Goal: Transaction & Acquisition: Purchase product/service

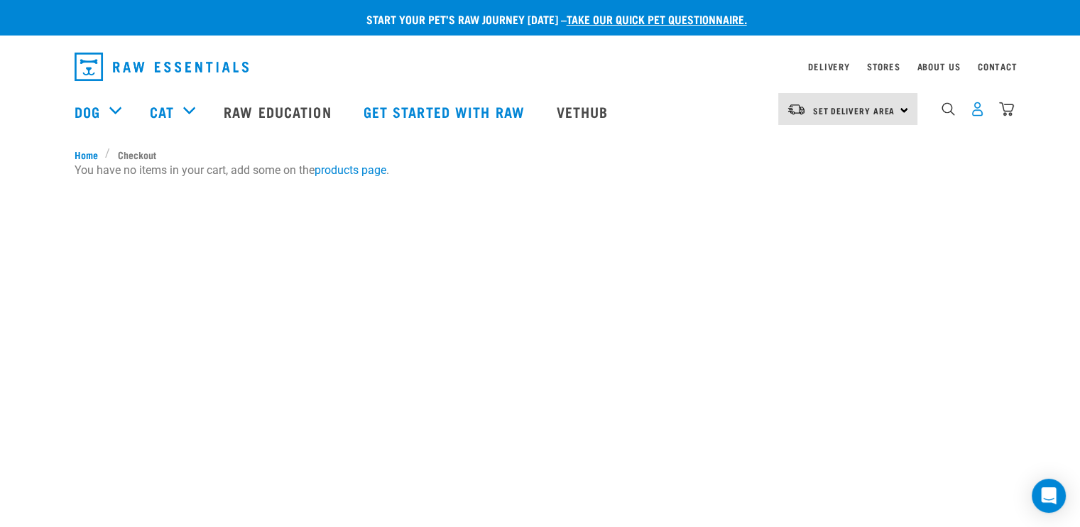
click at [982, 116] on img "dropdown navigation" at bounding box center [977, 109] width 15 height 15
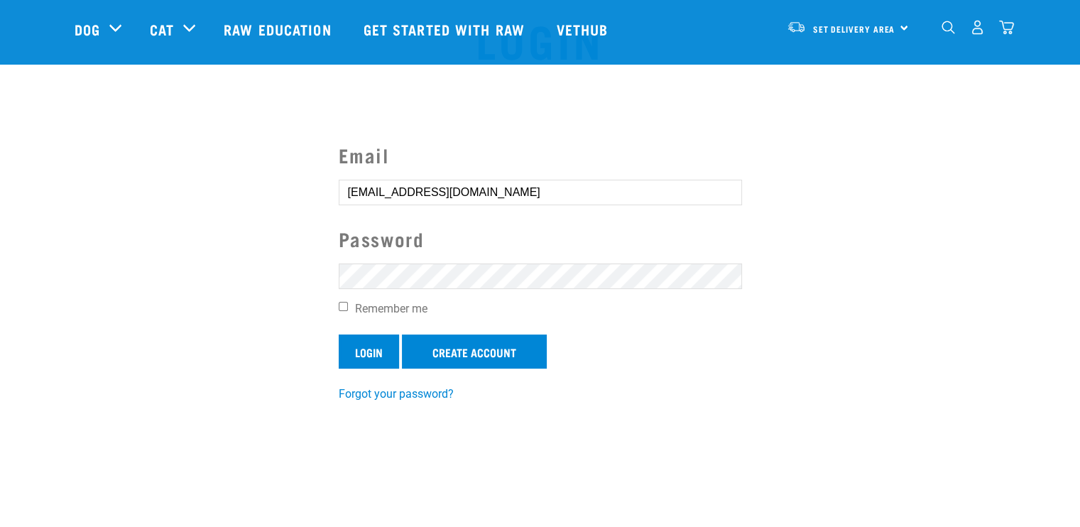
scroll to position [71, 0]
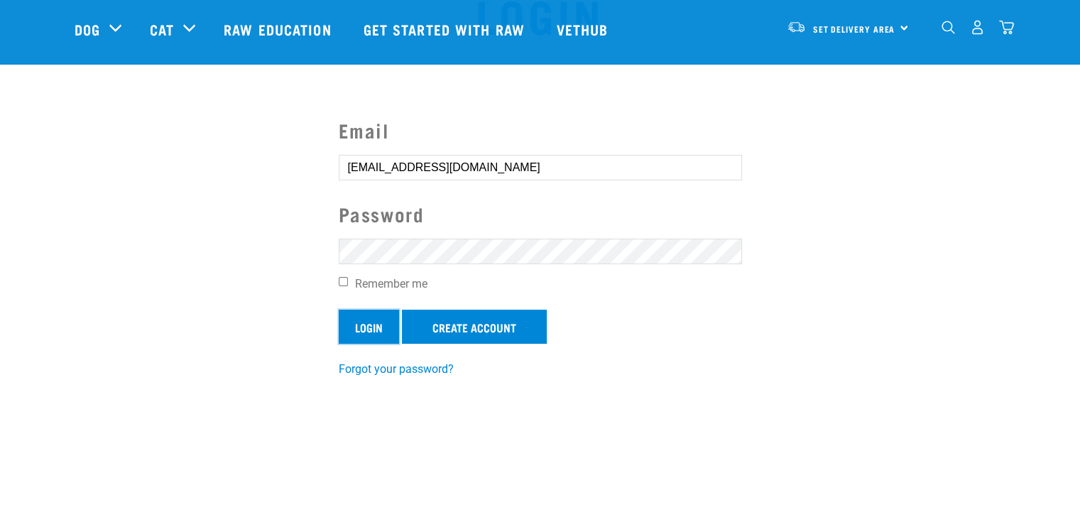
click at [357, 325] on input "Login" at bounding box center [369, 327] width 60 height 34
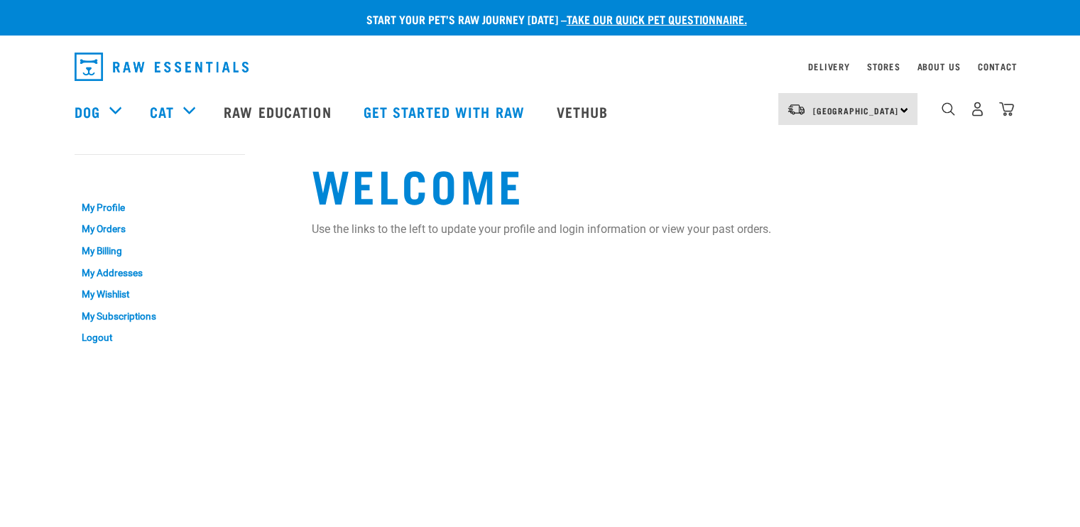
click at [821, 221] on p "Use the links to the left to update your profile and login information or view …" at bounding box center [659, 229] width 695 height 17
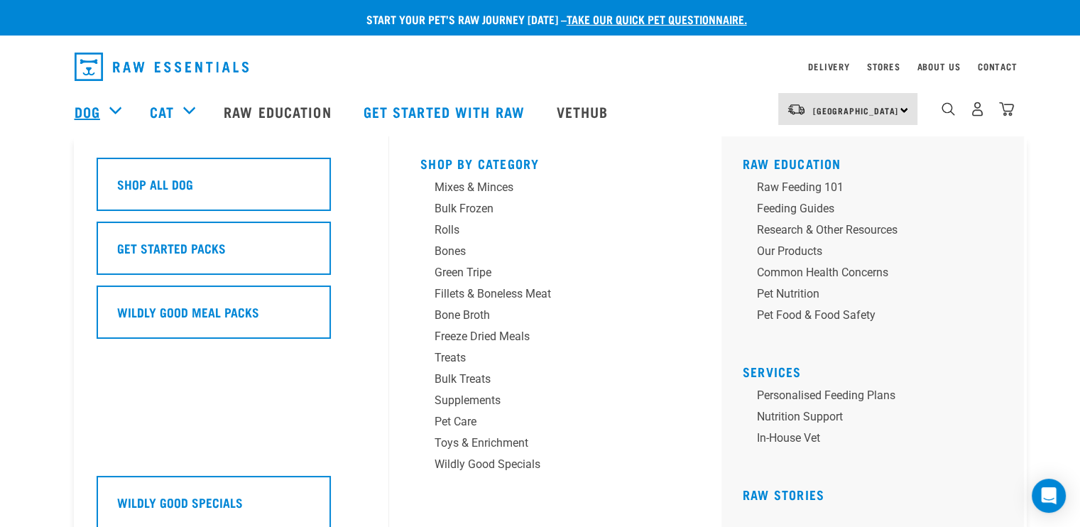
click at [97, 110] on link "Dog" at bounding box center [88, 111] width 26 height 21
click at [451, 191] on div "Mixes & Minces" at bounding box center [546, 187] width 222 height 17
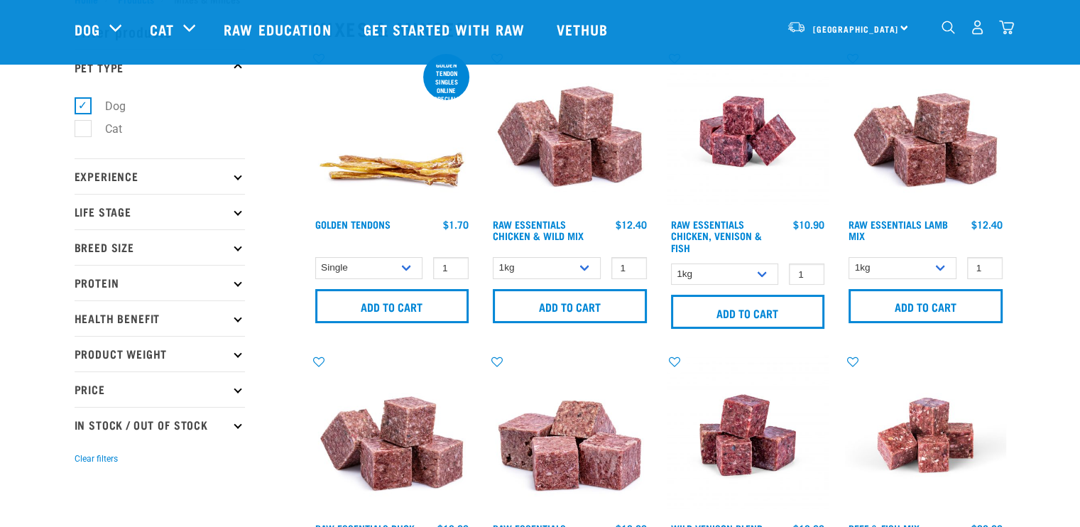
scroll to position [71, 0]
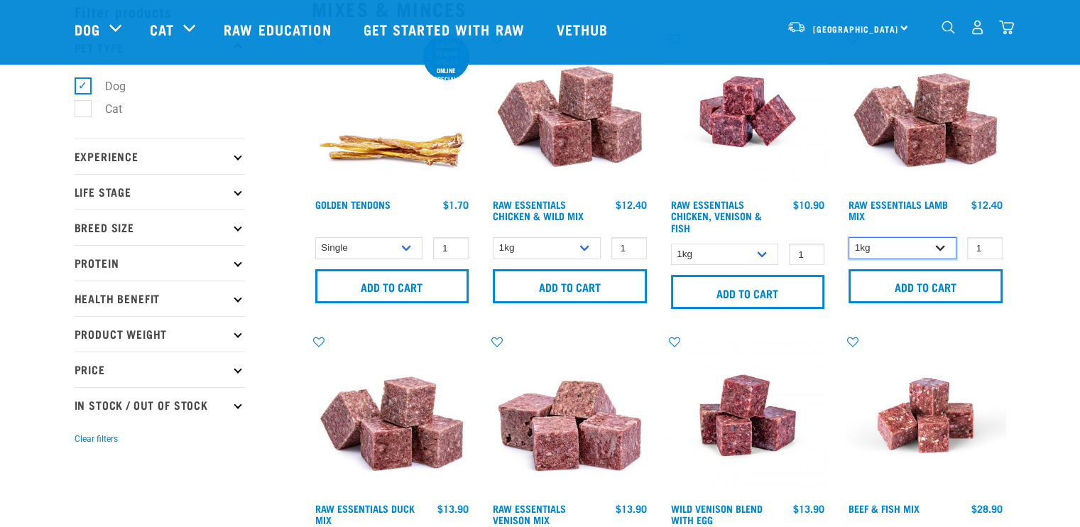
click at [901, 249] on select "1kg 3kg Bulk (10kg)" at bounding box center [903, 248] width 108 height 22
select select "24"
click at [849, 237] on select "1kg 3kg Bulk (10kg)" at bounding box center [903, 248] width 108 height 22
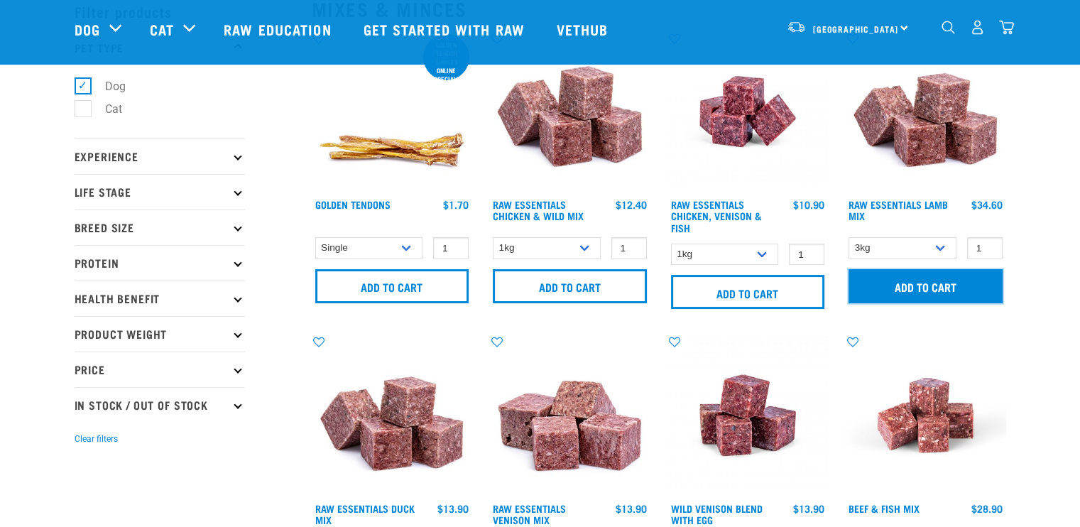
click at [900, 281] on input "Add to cart" at bounding box center [926, 286] width 154 height 34
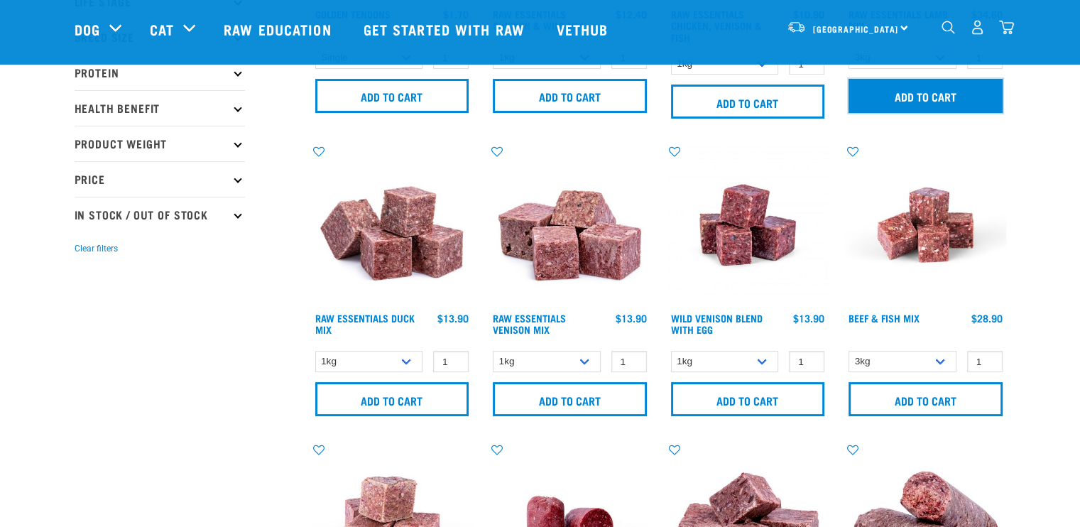
scroll to position [0, 0]
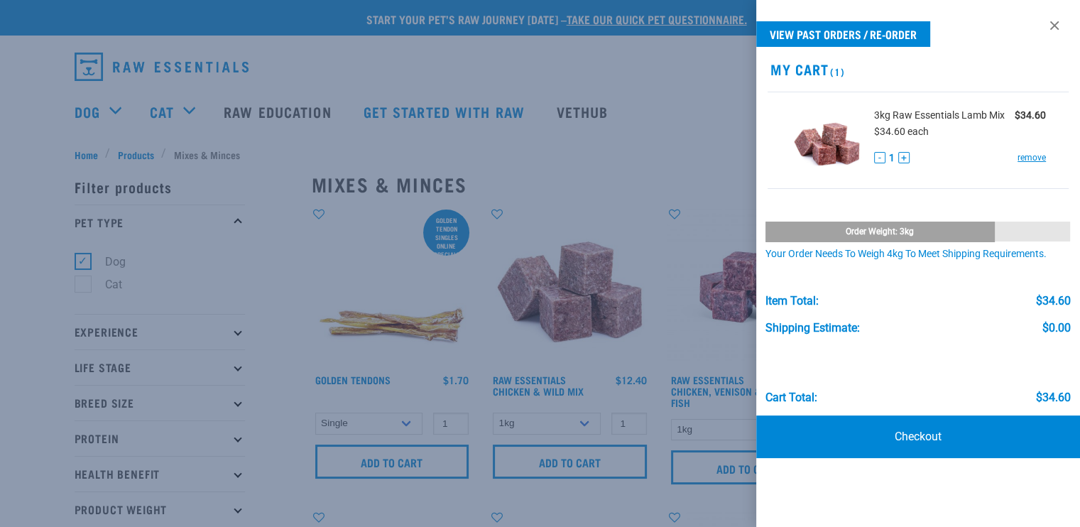
click at [34, 97] on div at bounding box center [540, 263] width 1080 height 527
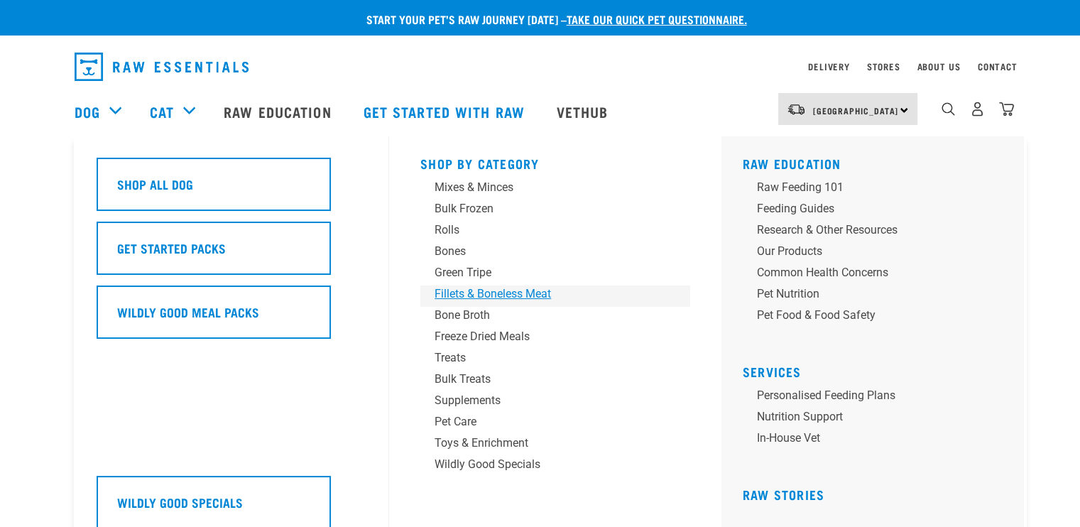
click at [472, 300] on div "Fillets & Boneless Meat" at bounding box center [546, 294] width 222 height 17
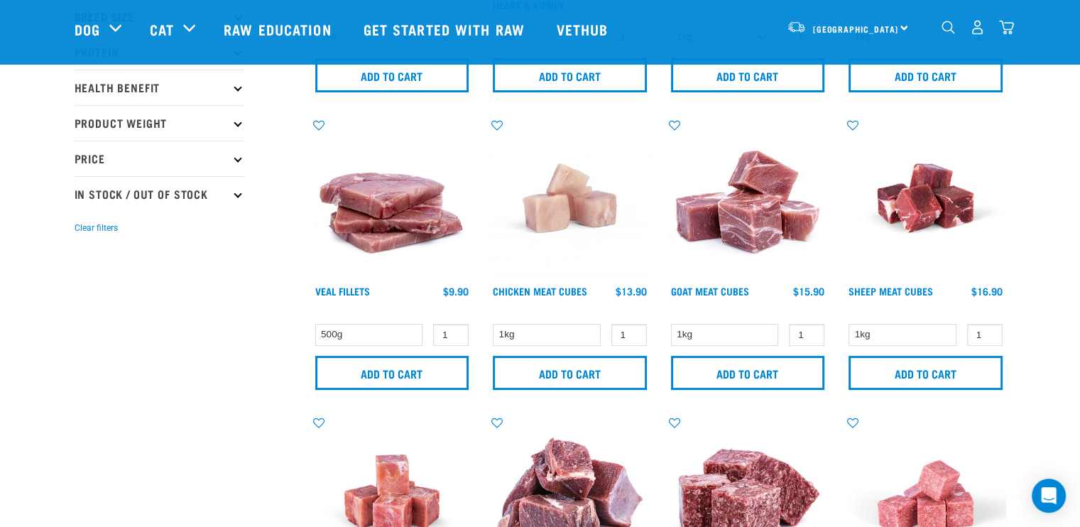
scroll to position [284, 0]
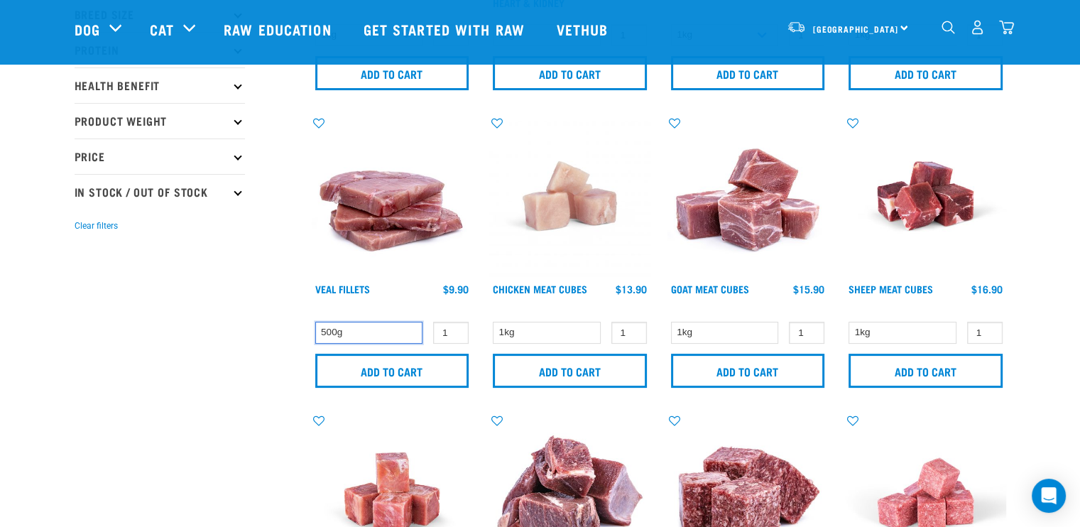
click at [373, 335] on select "500g" at bounding box center [369, 333] width 108 height 22
click at [371, 325] on select "500g" at bounding box center [369, 333] width 108 height 22
click at [455, 324] on input "1" at bounding box center [451, 333] width 36 height 22
type input "2"
click at [454, 329] on input "2" at bounding box center [451, 333] width 36 height 22
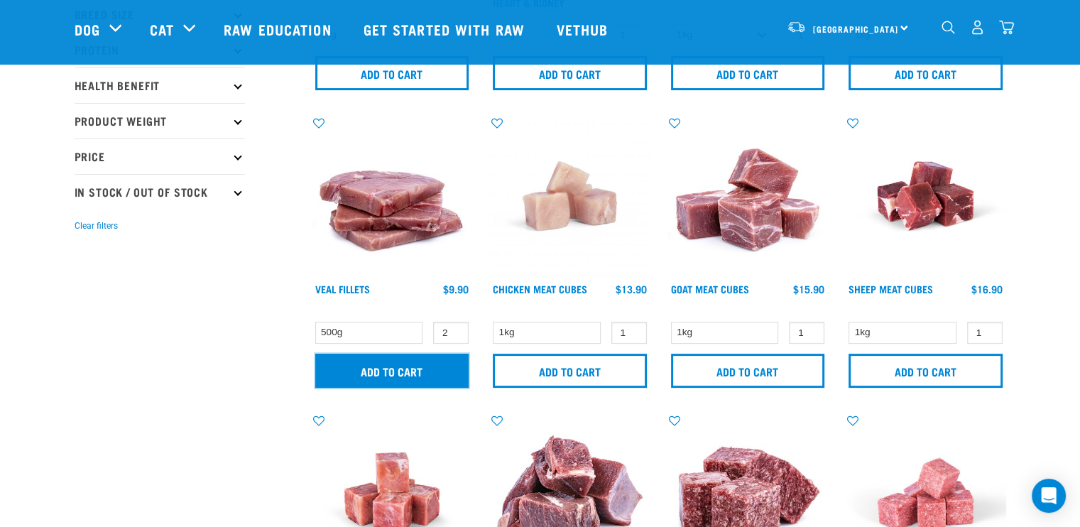
click at [445, 360] on input "Add to cart" at bounding box center [392, 371] width 154 height 34
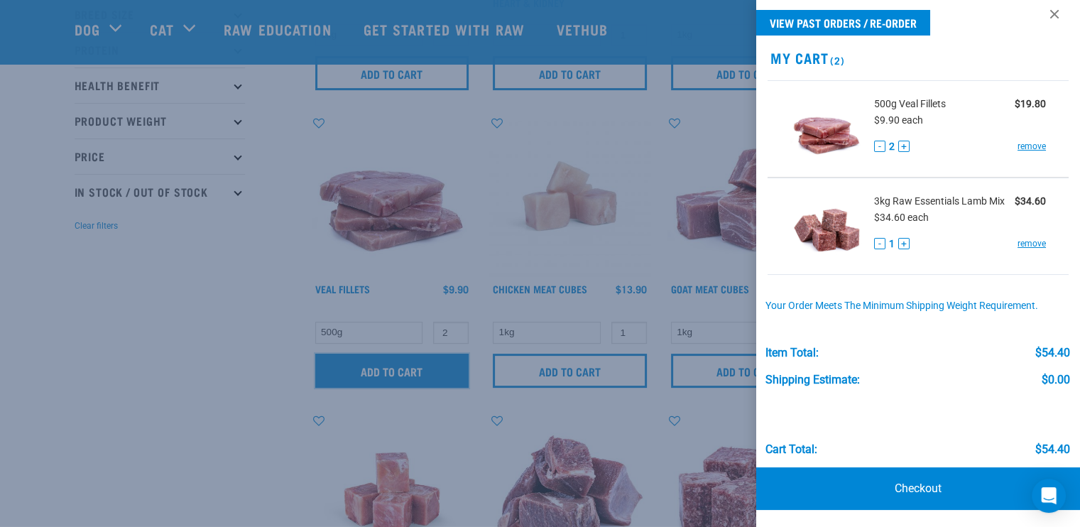
scroll to position [17, 0]
click at [938, 489] on link "Checkout" at bounding box center [918, 488] width 324 height 43
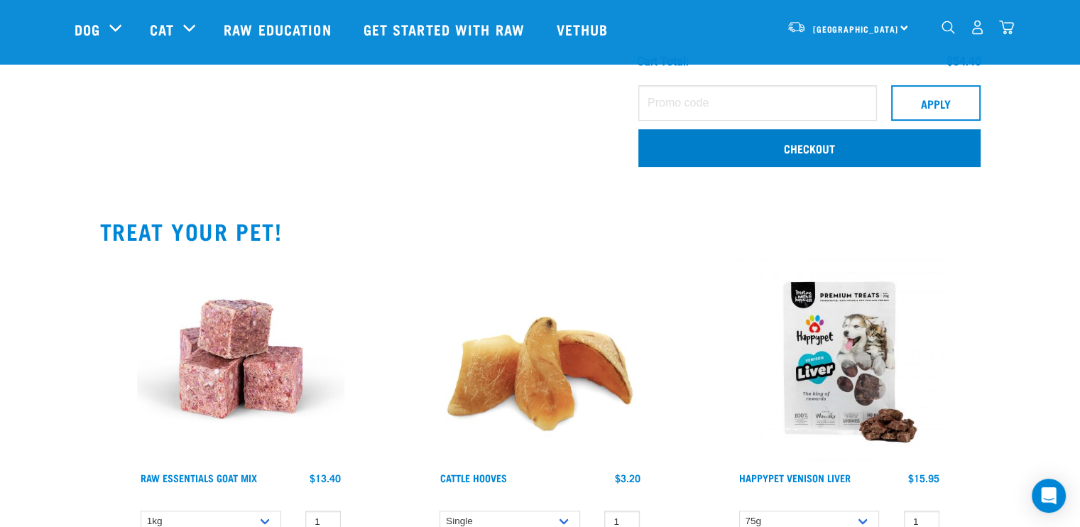
scroll to position [213, 0]
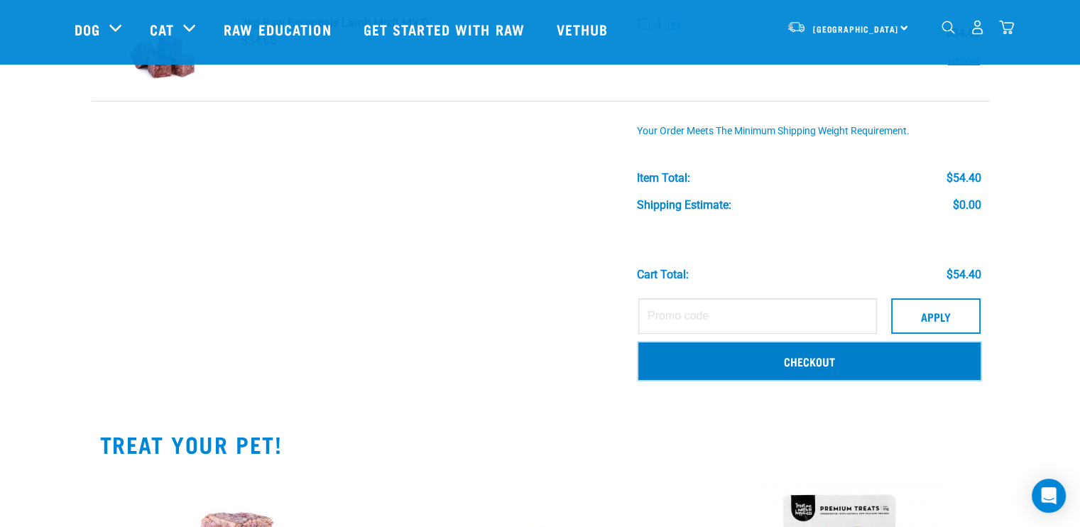
click at [761, 358] on link "Checkout" at bounding box center [810, 360] width 342 height 37
click at [833, 370] on link "Checkout" at bounding box center [810, 360] width 342 height 37
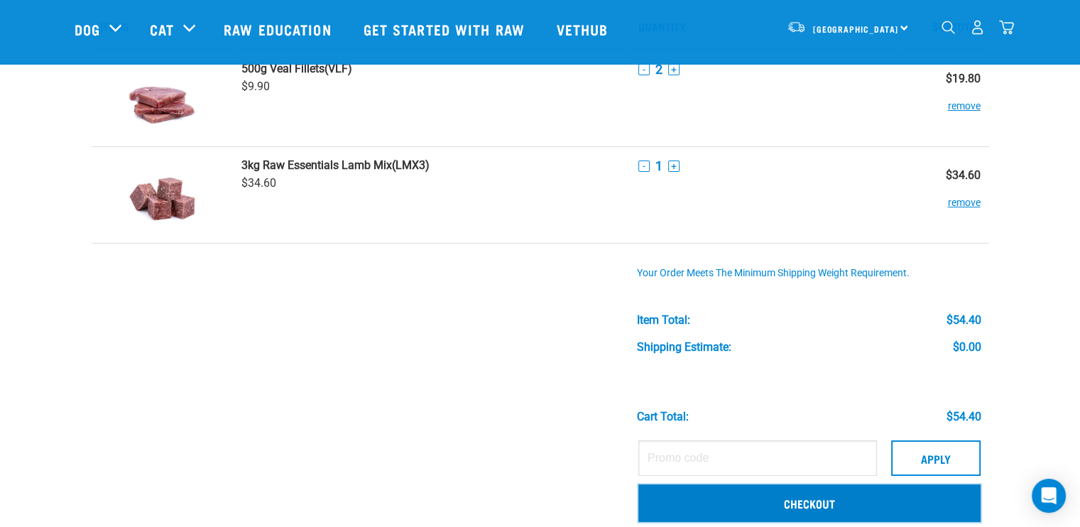
scroll to position [0, 0]
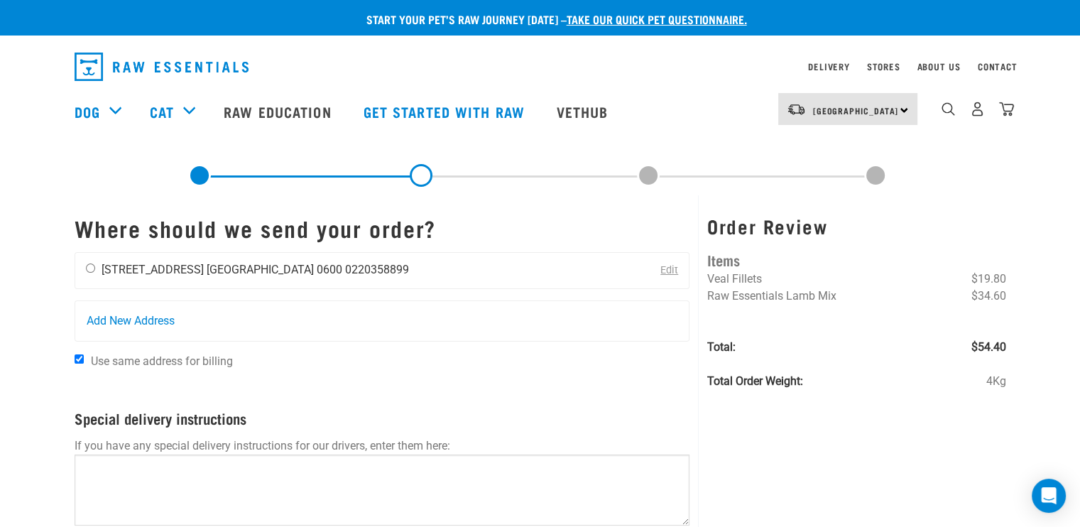
click at [84, 268] on div "Shuhang You 2164C Great North Road Auckland 0600 0220358899" at bounding box center [247, 271] width 344 height 36
click at [100, 259] on div "Shuhang You 2164C Great North Road Auckland 0600 0220358899" at bounding box center [247, 271] width 344 height 36
click at [93, 267] on input "radio" at bounding box center [90, 268] width 9 height 9
radio input "true"
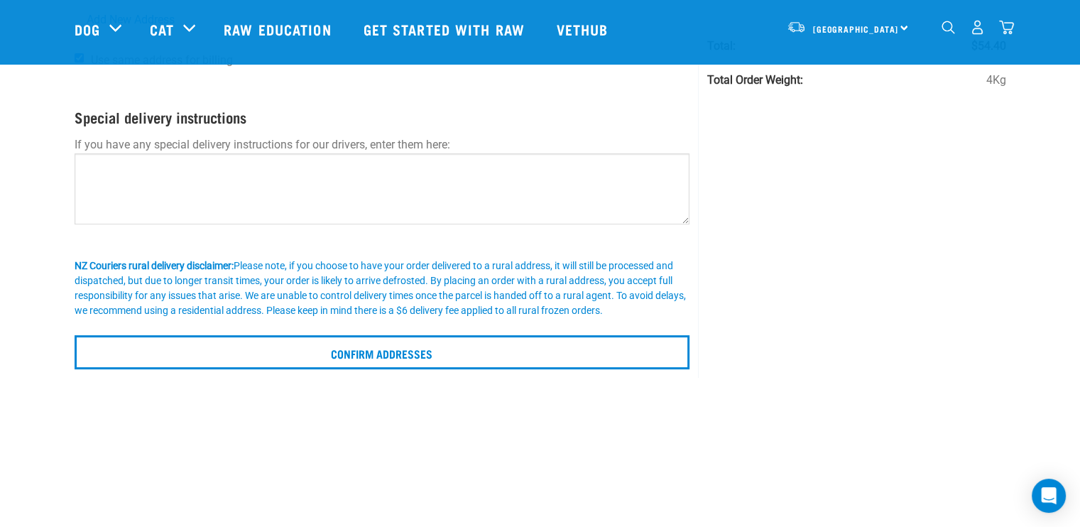
scroll to position [284, 0]
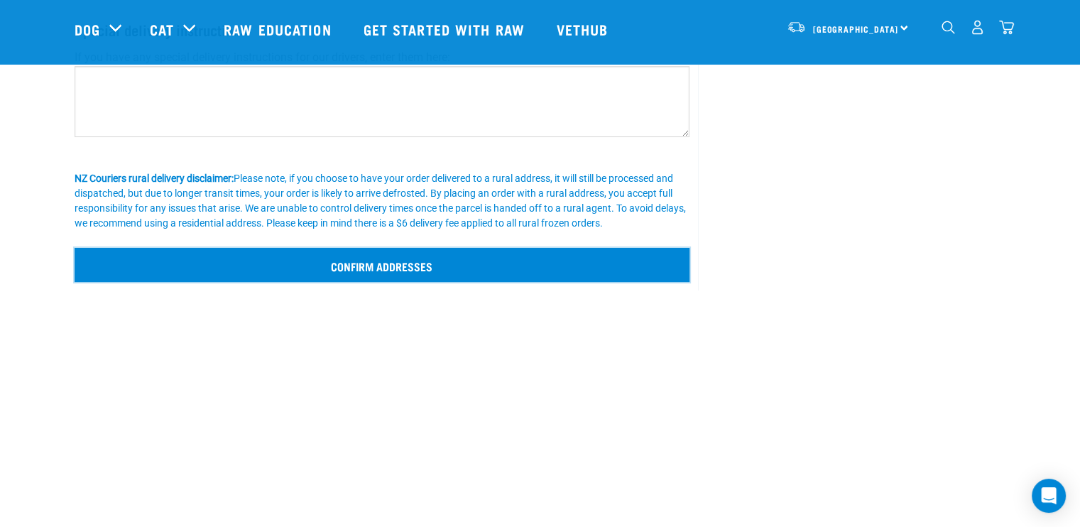
click at [297, 275] on input "Confirm addresses" at bounding box center [383, 265] width 616 height 34
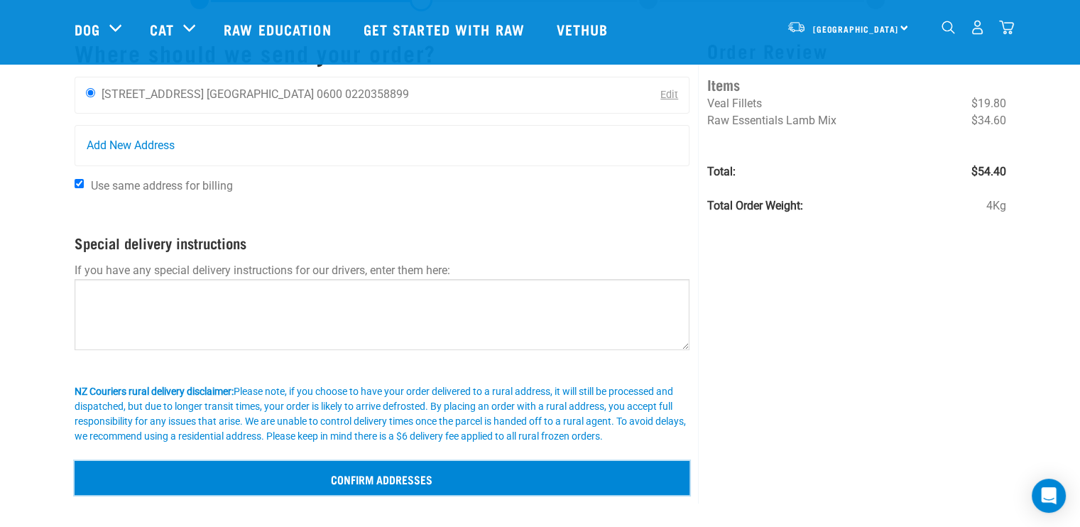
scroll to position [24, 0]
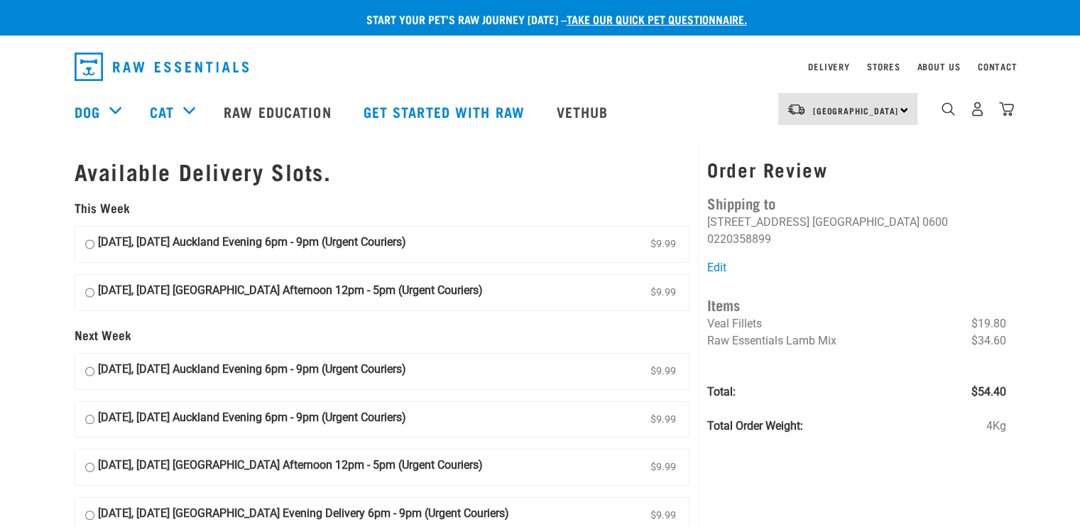
click at [89, 291] on input "23 August, Saturday Auckland Afternoon 12pm - 5pm (Urgent Couriers) $9.99" at bounding box center [89, 292] width 9 height 21
radio input "true"
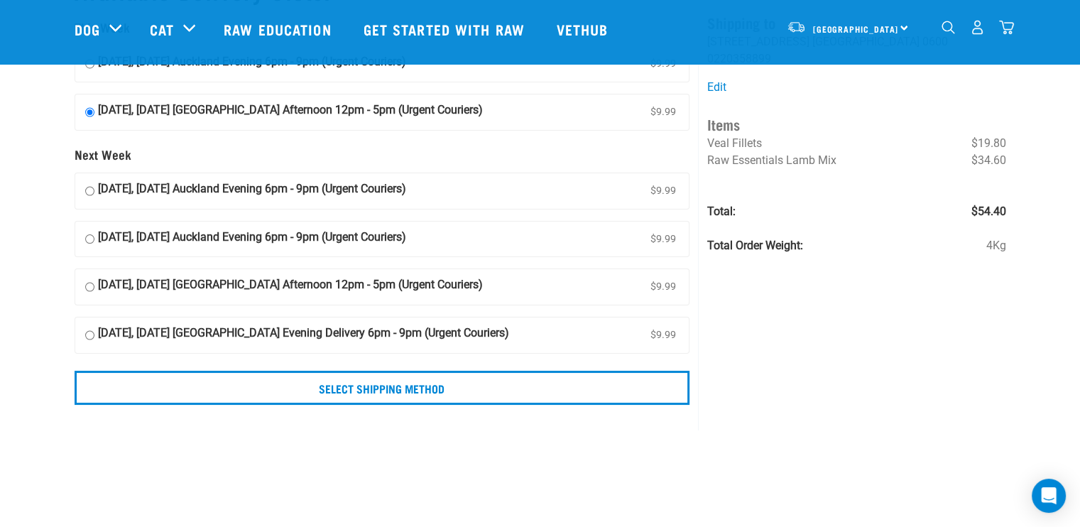
scroll to position [142, 0]
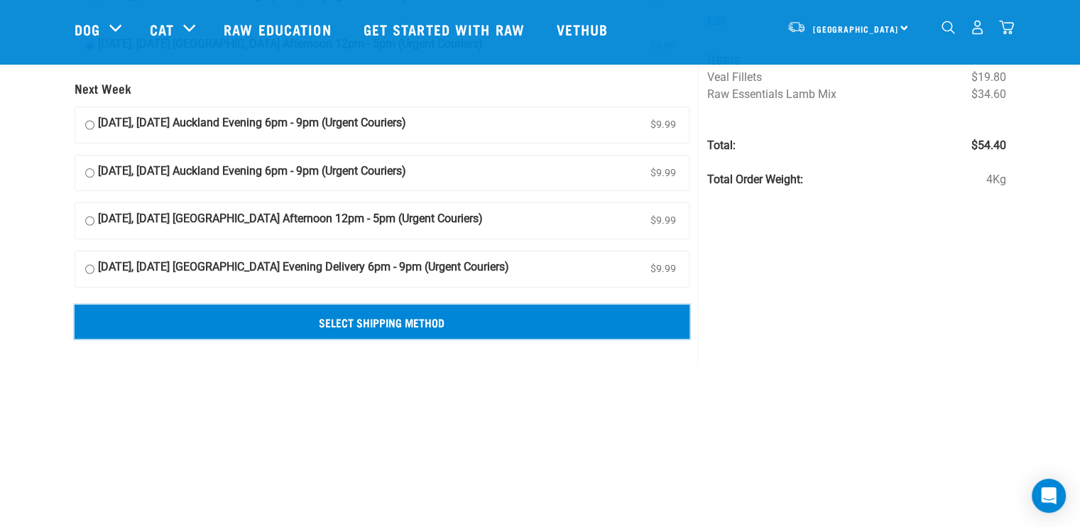
click at [418, 326] on input "Select Shipping Method" at bounding box center [383, 322] width 616 height 34
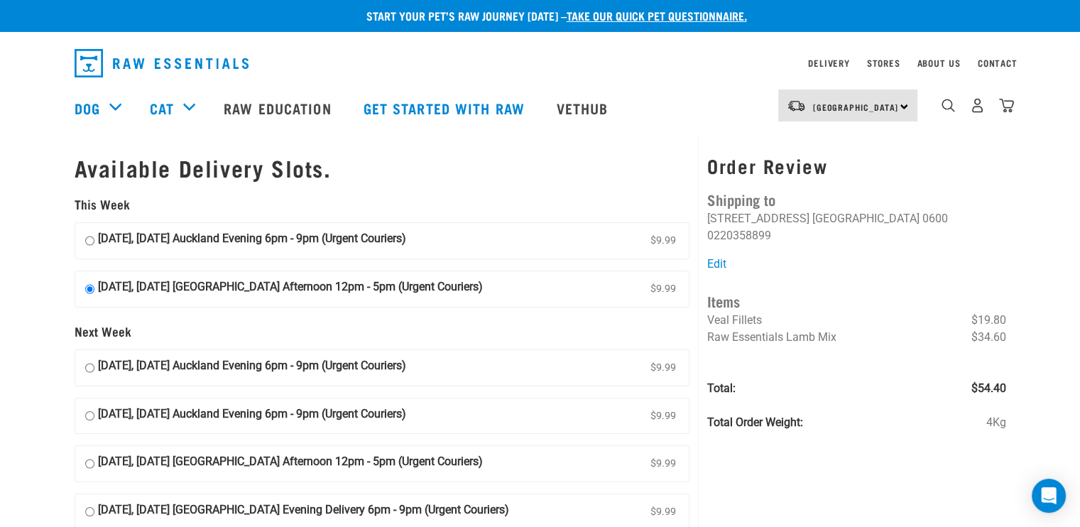
scroll to position [0, 0]
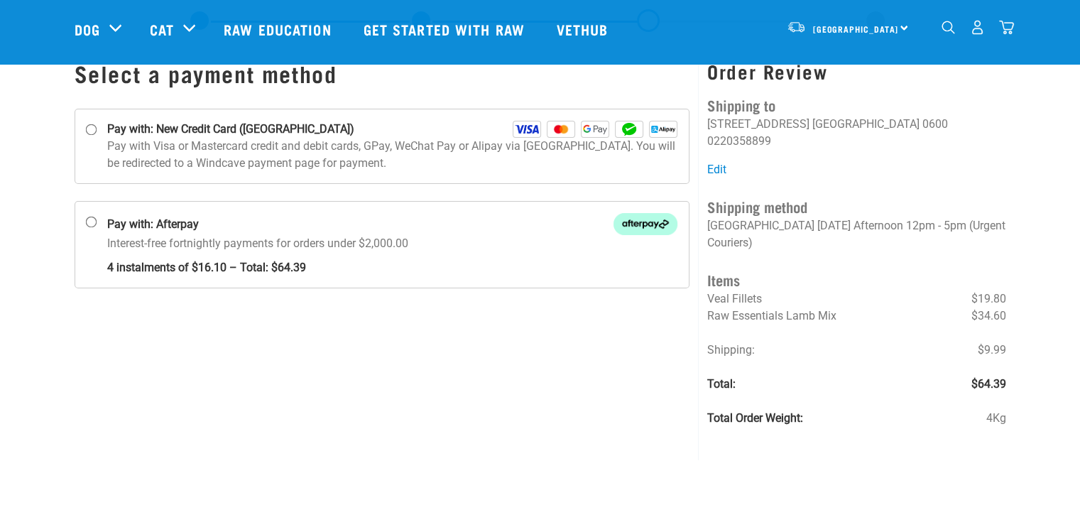
scroll to position [71, 0]
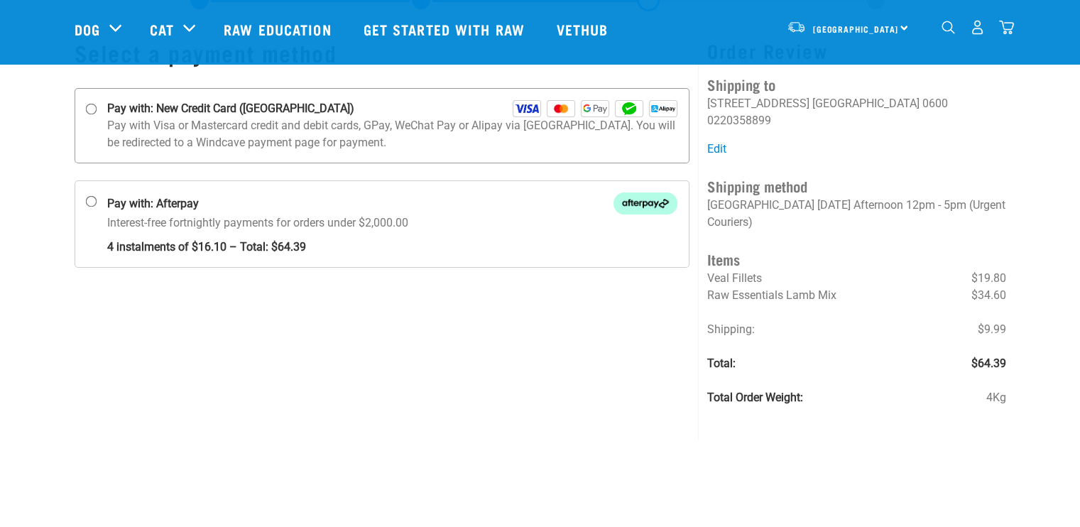
click at [114, 133] on p "Pay with Visa or Mastercard credit and debit cards, GPay, WeChat Pay or Alipay …" at bounding box center [392, 134] width 571 height 34
click at [97, 115] on input "Pay with: New Credit Card ([GEOGRAPHIC_DATA])" at bounding box center [90, 109] width 11 height 11
radio input "true"
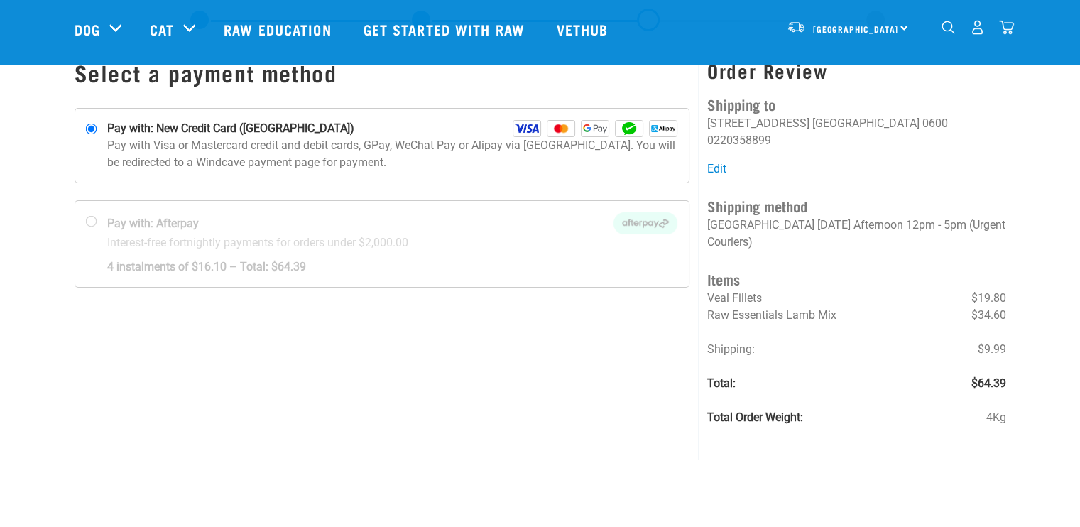
scroll to position [0, 0]
